Goal: Find specific page/section: Find specific page/section

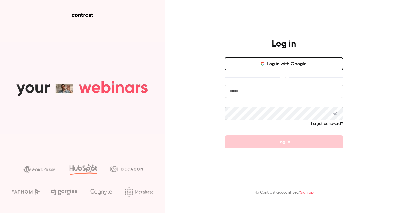
click at [264, 64] on icon "button" at bounding box center [263, 64] width 2 height 2
